Goal: Check status: Check status

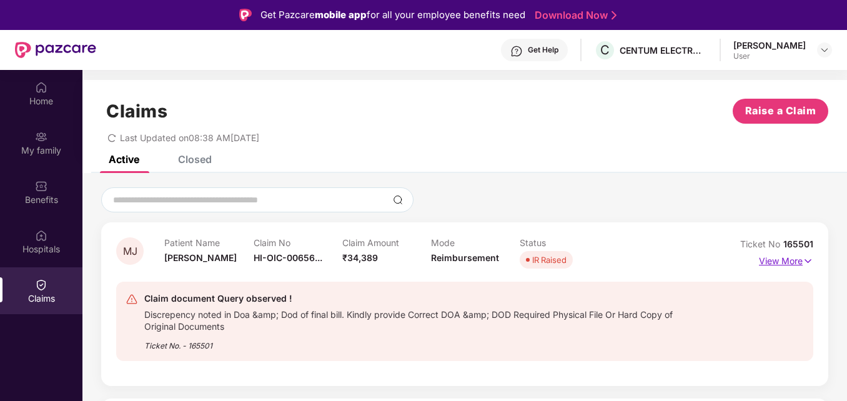
click at [778, 258] on p "View More" at bounding box center [786, 259] width 54 height 17
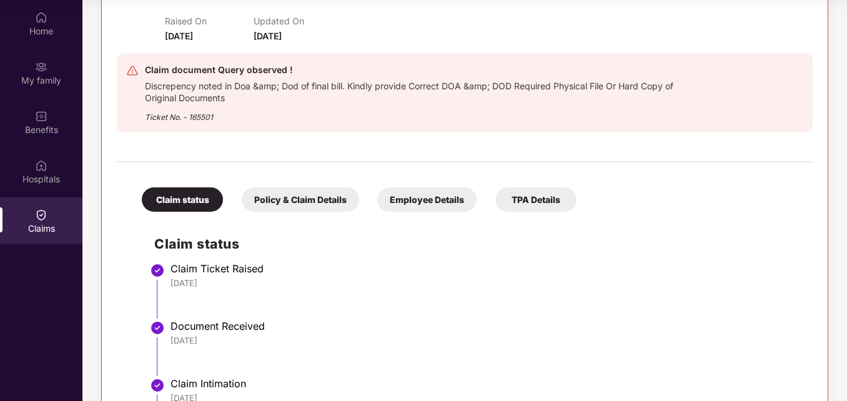
scroll to position [199, 0]
click at [317, 199] on div "Policy & Claim Details" at bounding box center [300, 200] width 117 height 24
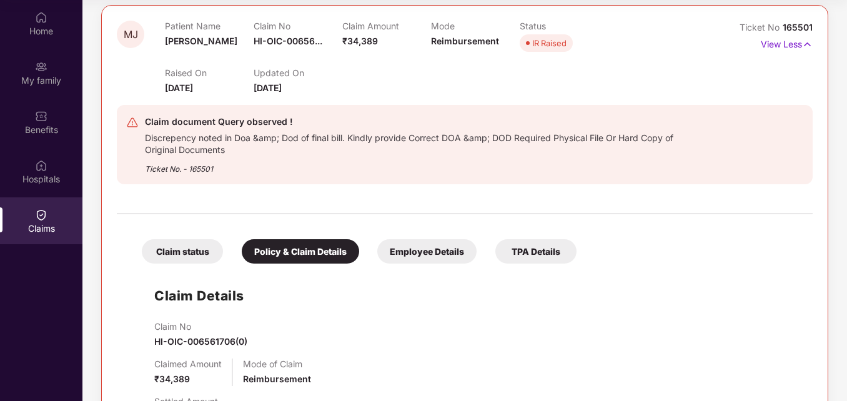
scroll to position [0, 0]
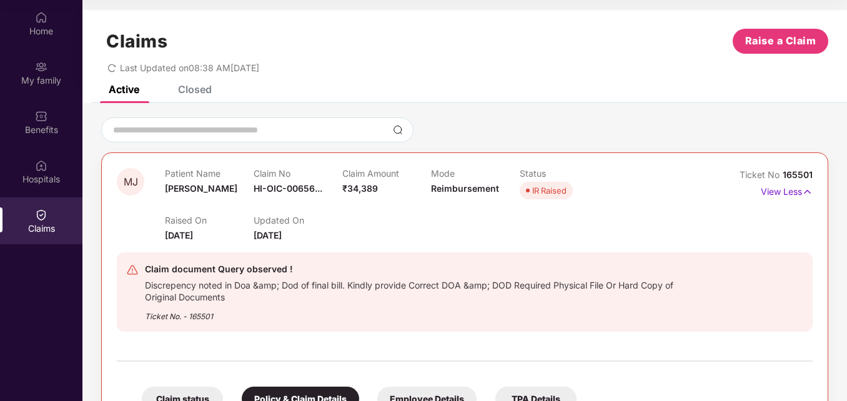
click at [205, 301] on div "Discrepency noted in Doa &amp; Dod of final bill. Kindly provide Correct DOA &a…" at bounding box center [417, 290] width 545 height 26
drag, startPoint x: 205, startPoint y: 301, endPoint x: 364, endPoint y: 299, distance: 159.2
click at [364, 299] on div "Discrepency noted in Doa &amp; Dod of final bill. Kindly provide Correct DOA &a…" at bounding box center [417, 290] width 545 height 26
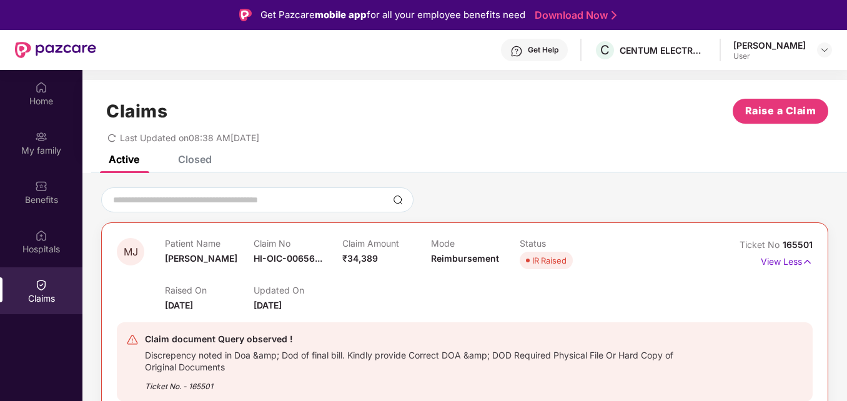
click at [540, 262] on div "IR Raised" at bounding box center [549, 260] width 34 height 12
click at [406, 269] on div "Claim Amount ₹34,389" at bounding box center [386, 255] width 89 height 34
